Goal: Transaction & Acquisition: Book appointment/travel/reservation

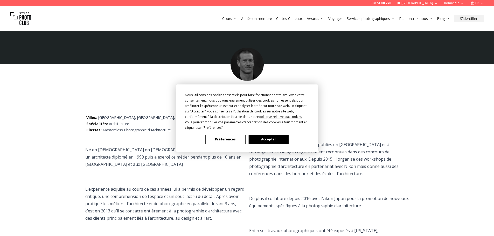
click at [271, 140] on button "Accepter" at bounding box center [268, 139] width 40 height 9
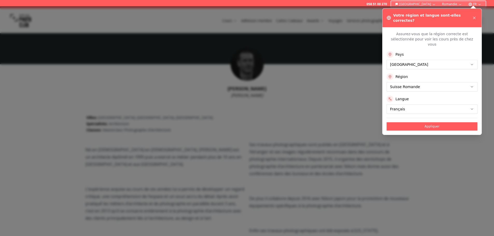
click at [474, 16] on icon at bounding box center [474, 18] width 4 height 4
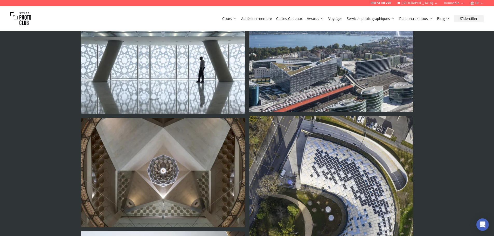
scroll to position [483, 0]
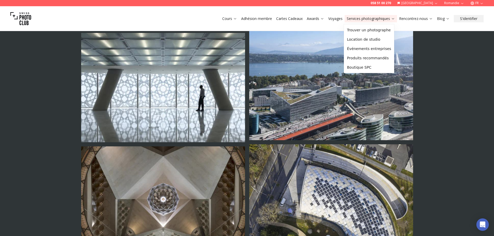
click at [374, 20] on link "Services photographiques" at bounding box center [371, 18] width 48 height 5
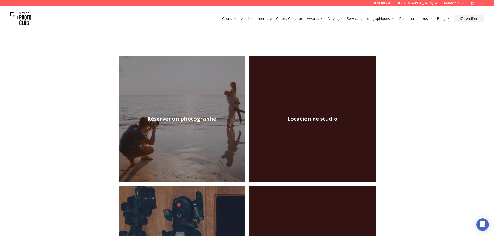
scroll to position [26, 0]
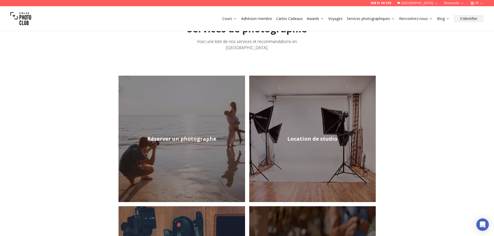
click at [202, 135] on h2 "Réserver un photographe" at bounding box center [181, 138] width 69 height 7
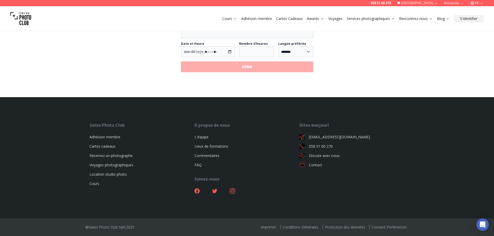
scroll to position [695, 0]
click at [124, 165] on link "Voyages photographiques" at bounding box center [111, 165] width 44 height 5
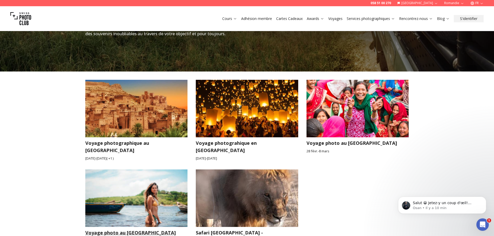
click at [164, 179] on img at bounding box center [136, 199] width 102 height 58
